Goal: Information Seeking & Learning: Learn about a topic

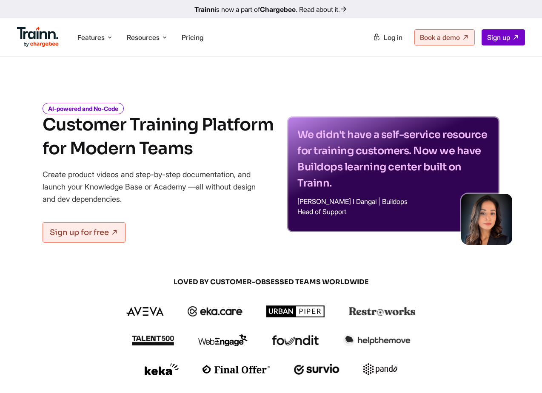
click at [137, 124] on h1 "Customer Training Platform for Modern Teams" at bounding box center [158, 137] width 231 height 48
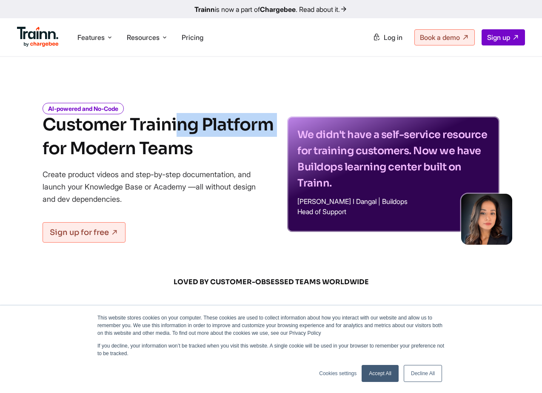
click at [387, 380] on link "Accept All" at bounding box center [379, 373] width 37 height 17
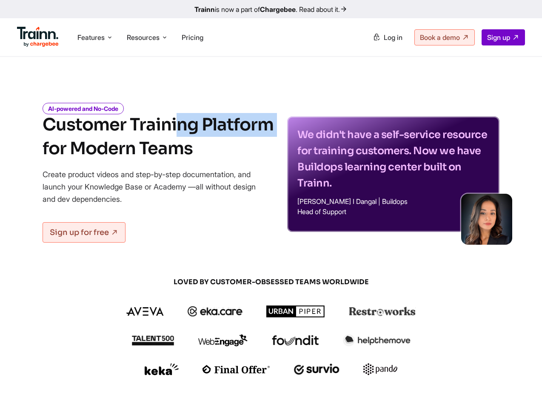
click at [213, 9] on link "Trainn is now a part of Chargebee . Read about it." at bounding box center [271, 9] width 542 height 18
click at [130, 125] on h1 "Customer Training Platform for Modern Teams" at bounding box center [158, 137] width 231 height 48
click at [146, 149] on h1 "Customer Training Platform for Modern Teams" at bounding box center [158, 137] width 231 height 48
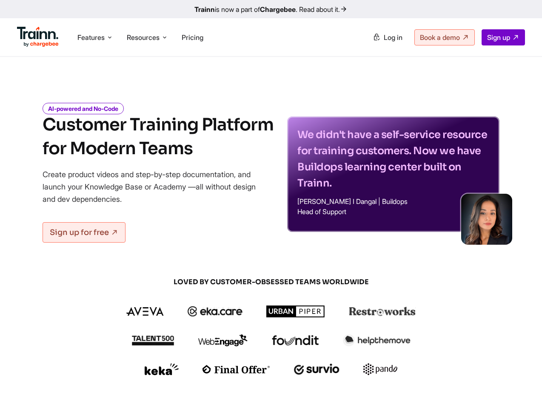
click at [146, 149] on h1 "Customer Training Platform for Modern Teams" at bounding box center [158, 137] width 231 height 48
click at [106, 119] on h1 "Customer Training Platform for Modern Teams" at bounding box center [158, 137] width 231 height 48
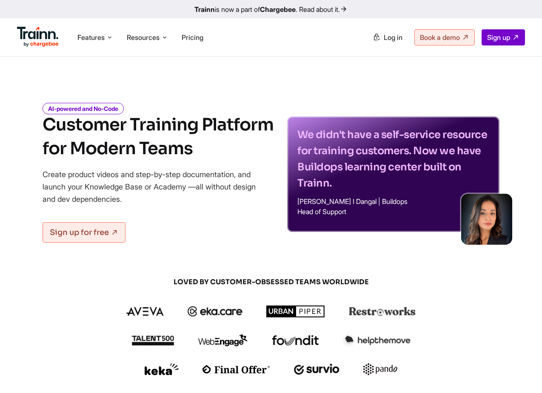
click at [128, 145] on h1 "Customer Training Platform for Modern Teams" at bounding box center [158, 137] width 231 height 48
click at [128, 135] on h1 "Customer Training Platform for Modern Teams" at bounding box center [158, 137] width 231 height 48
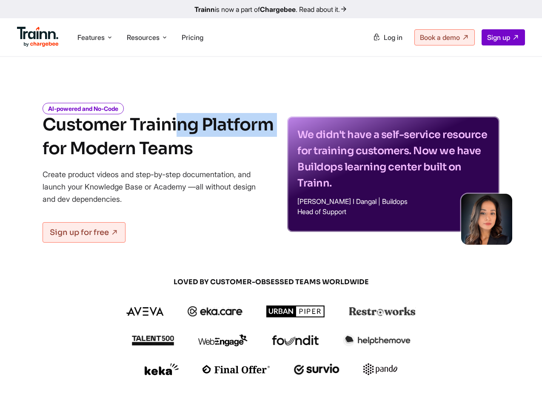
click at [128, 135] on h1 "Customer Training Platform for Modern Teams" at bounding box center [158, 137] width 231 height 48
click at [128, 145] on h1 "Customer Training Platform for Modern Teams" at bounding box center [158, 137] width 231 height 48
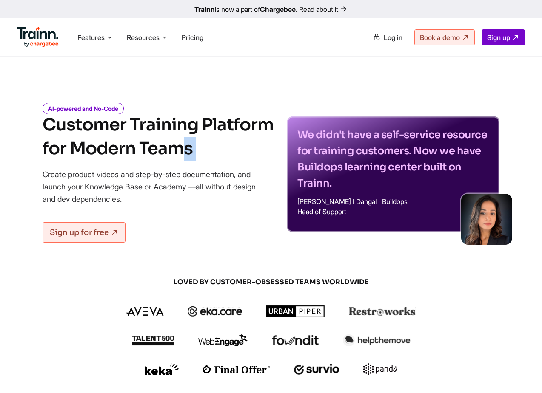
click at [128, 145] on h1 "Customer Training Platform for Modern Teams" at bounding box center [158, 137] width 231 height 48
click at [127, 134] on h1 "Customer Training Platform for Modern Teams" at bounding box center [158, 137] width 231 height 48
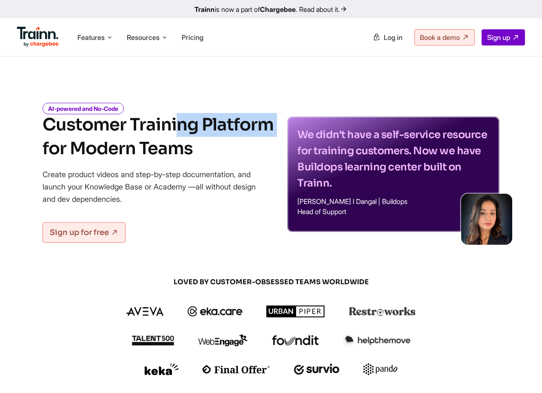
click at [127, 134] on h1 "Customer Training Platform for Modern Teams" at bounding box center [158, 137] width 231 height 48
click at [138, 161] on div "AI-powered and No-Code Customer Training Platform for Modern Teams Create produ…" at bounding box center [158, 174] width 231 height 138
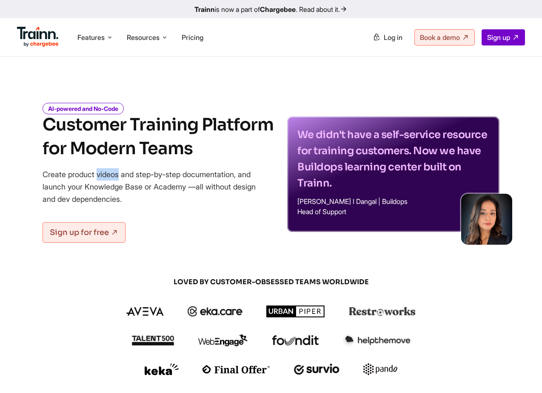
click at [138, 161] on div "AI-powered and No-Code Customer Training Platform for Modern Teams Create produ…" at bounding box center [158, 174] width 231 height 138
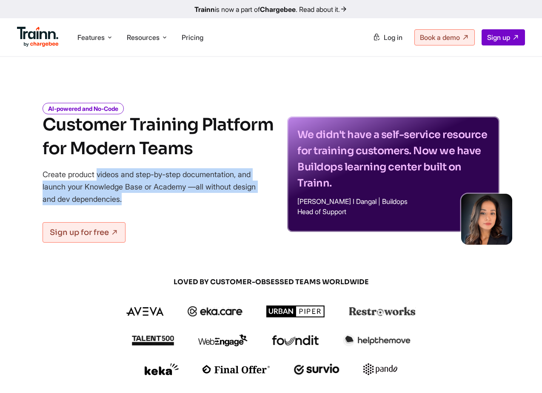
click at [138, 161] on div "AI-powered and No-Code Customer Training Platform for Modern Teams Create produ…" at bounding box center [158, 174] width 231 height 138
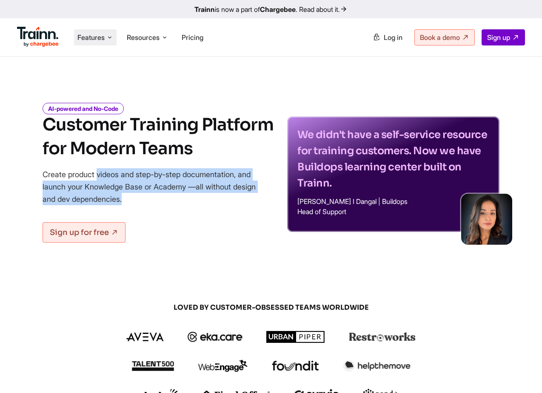
click at [108, 37] on icon at bounding box center [109, 37] width 7 height 9
